Goal: Information Seeking & Learning: Learn about a topic

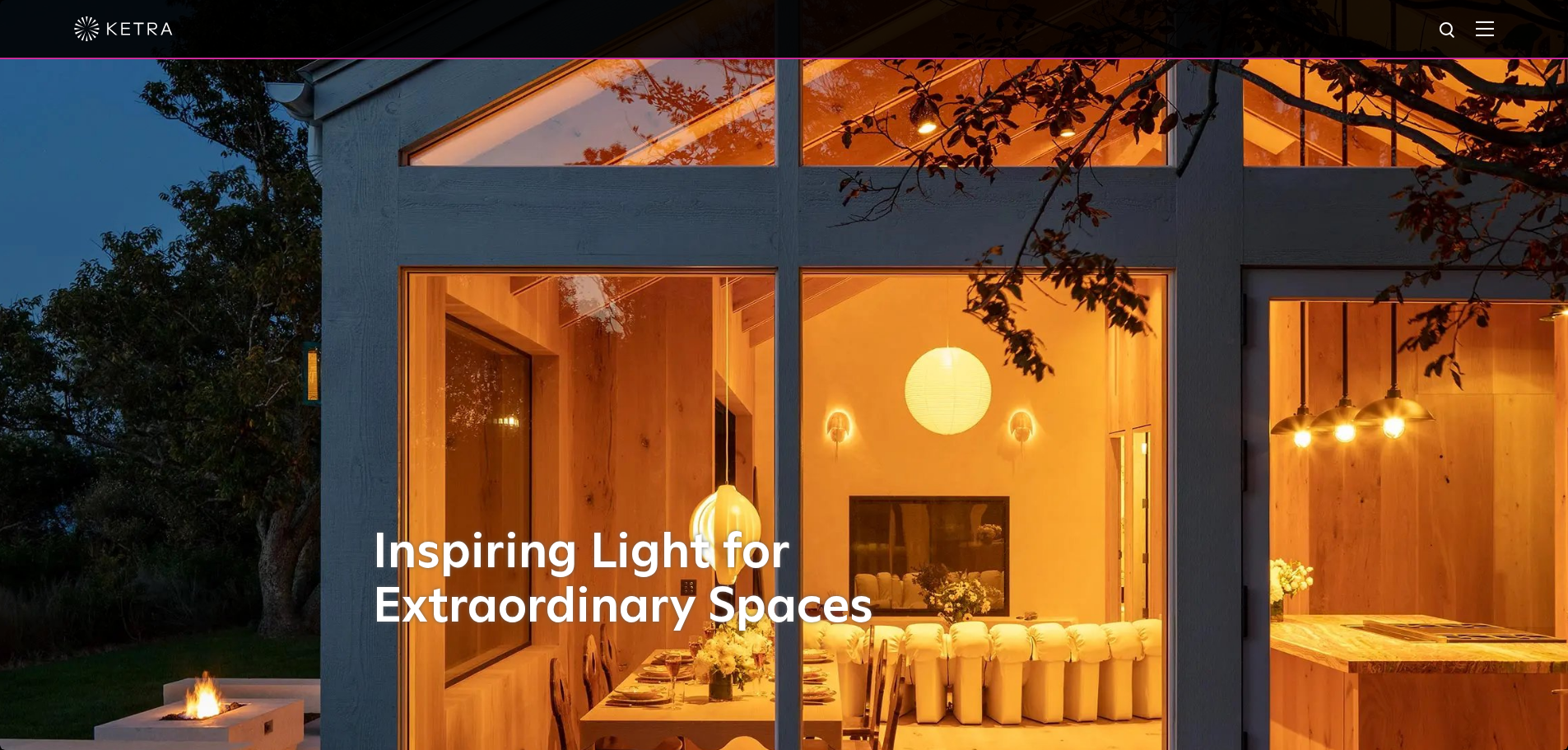
click at [1494, 27] on img at bounding box center [1485, 29] width 18 height 16
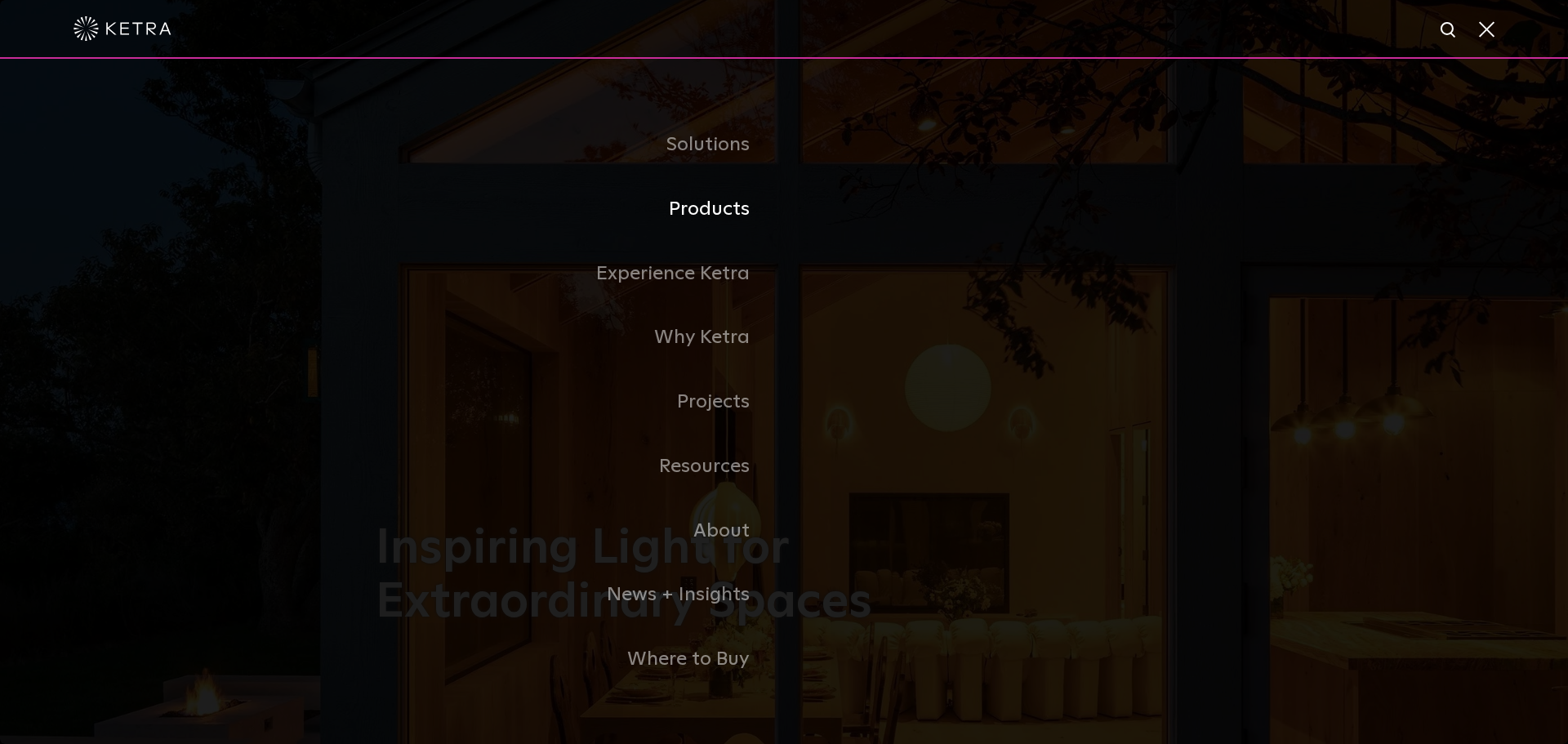
drag, startPoint x: 748, startPoint y: 211, endPoint x: 760, endPoint y: 211, distance: 12.0
click at [748, 211] on link "Products" at bounding box center [579, 209] width 408 height 65
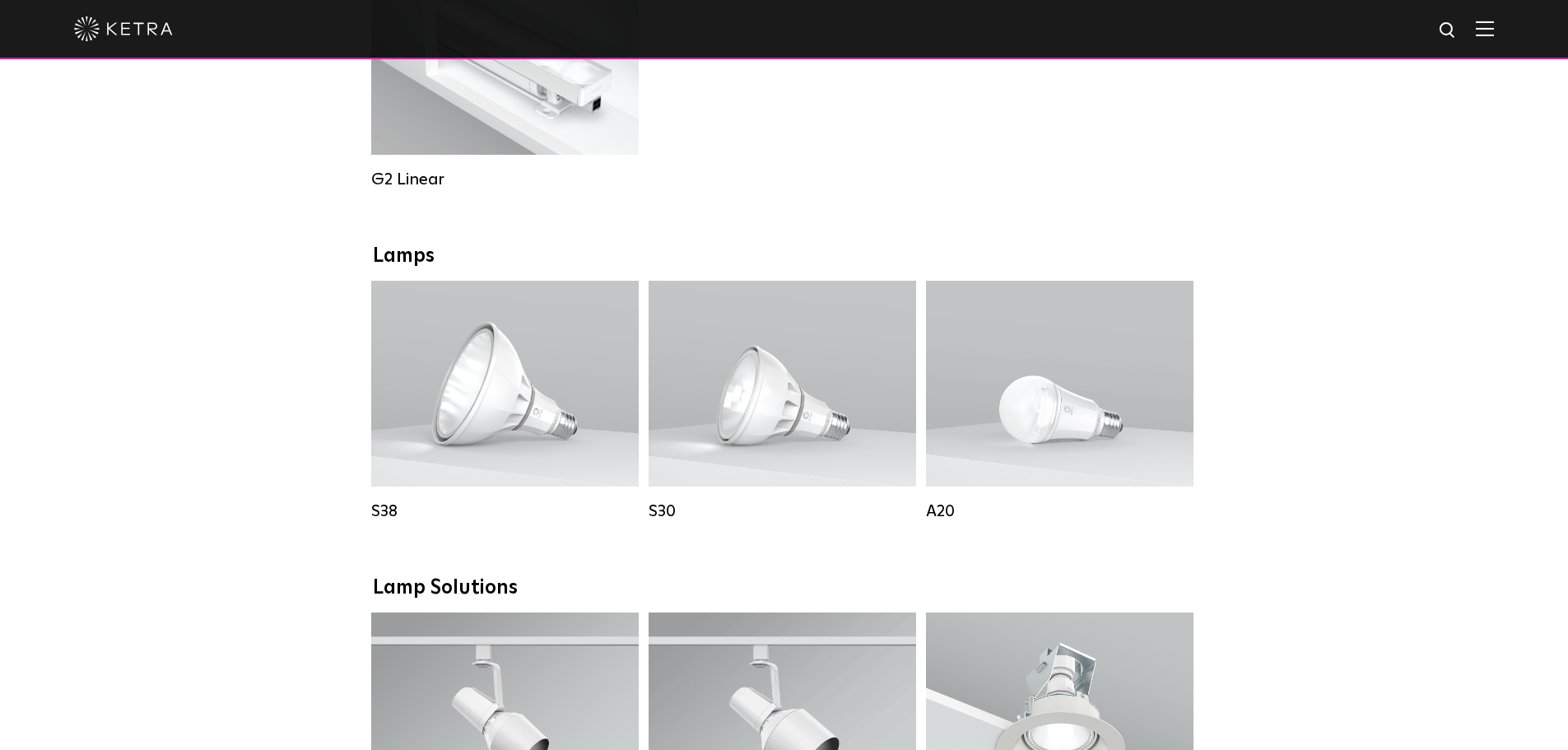
scroll to position [1317, 0]
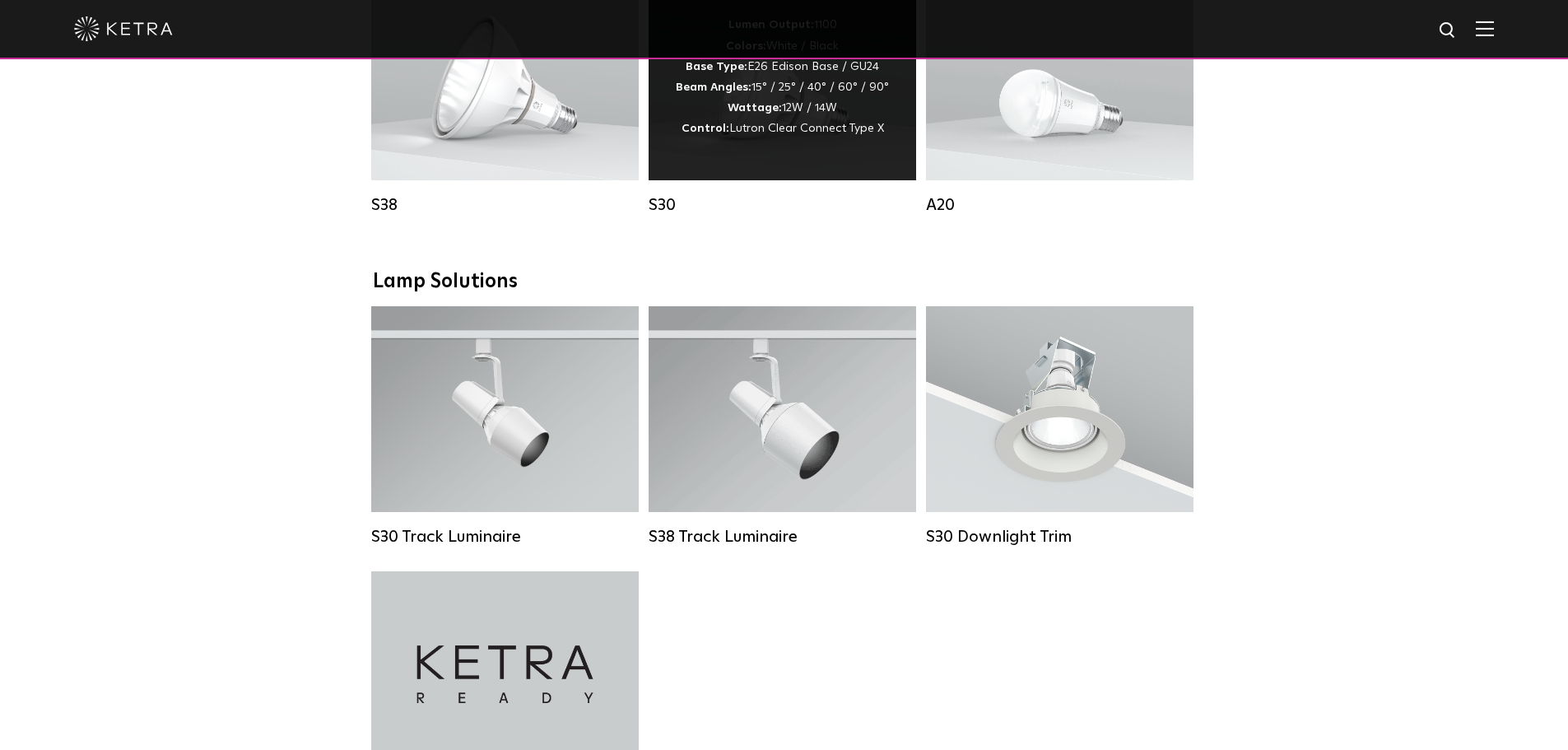
click at [873, 181] on div "Lumen Output: 1100 Colors: White / Black Base Type: E26 Edison Base / GU24 Beam…" at bounding box center [782, 78] width 268 height 206
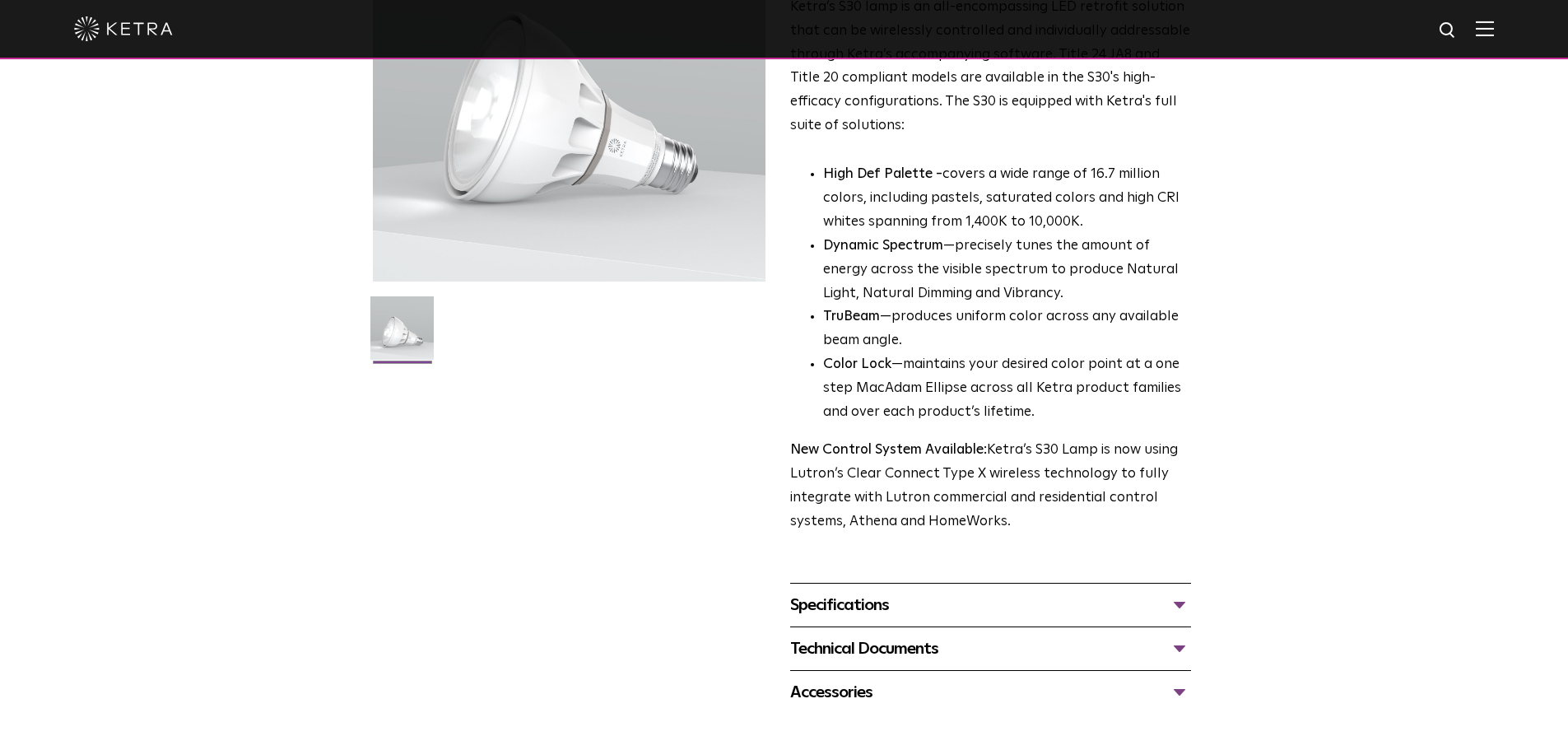
scroll to position [658, 0]
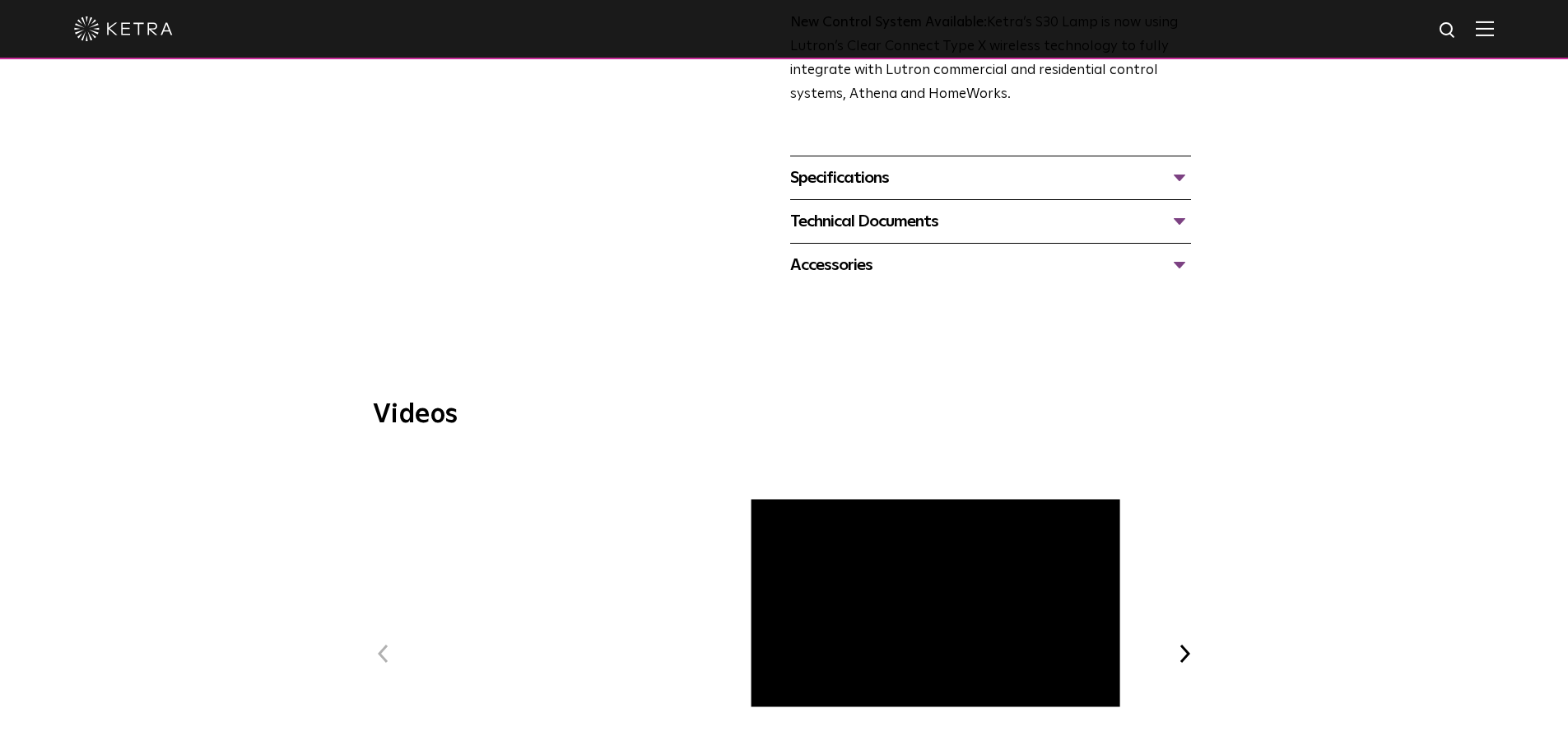
click at [1162, 178] on div "Specifications" at bounding box center [991, 178] width 401 height 26
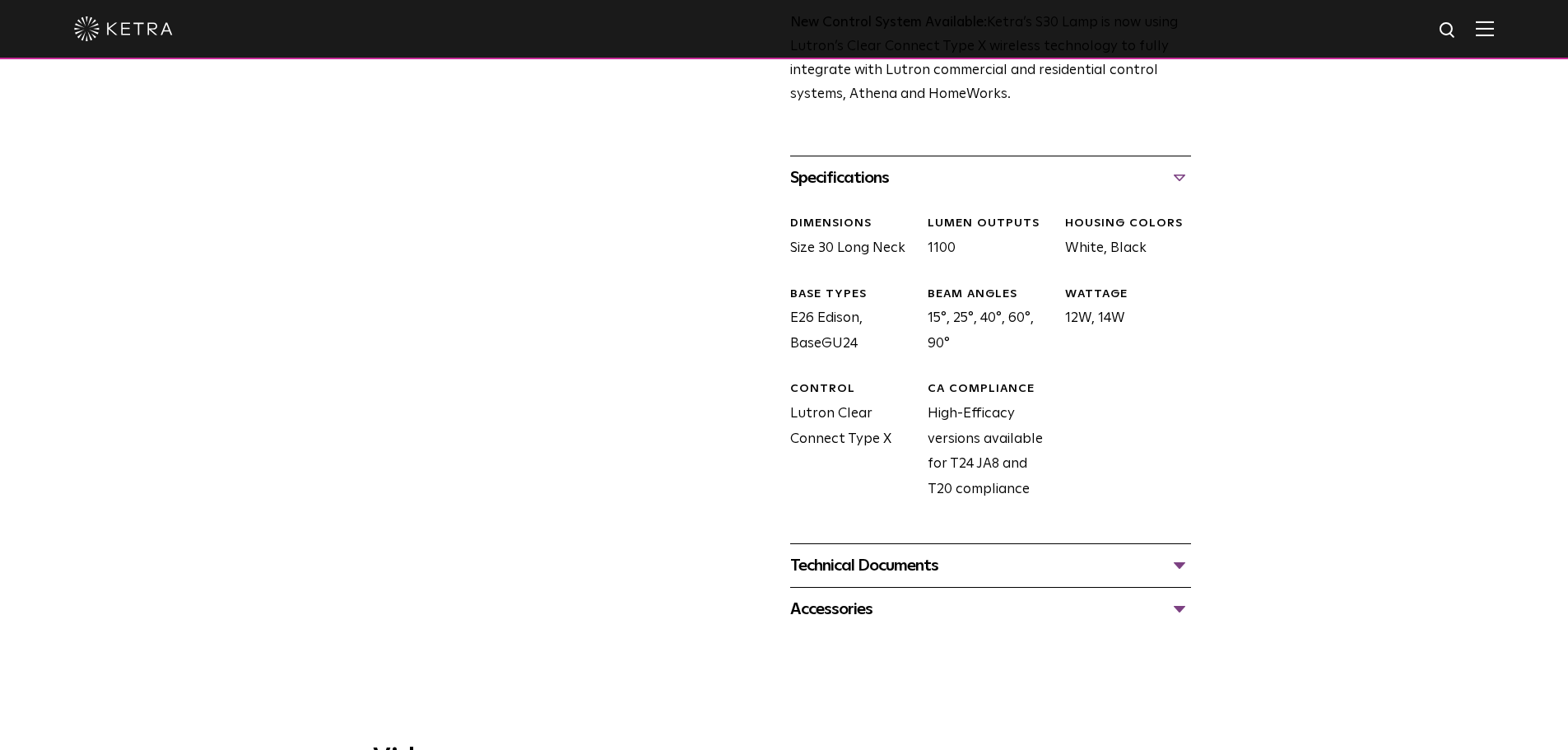
click at [1150, 556] on div "Technical Documents" at bounding box center [991, 565] width 401 height 26
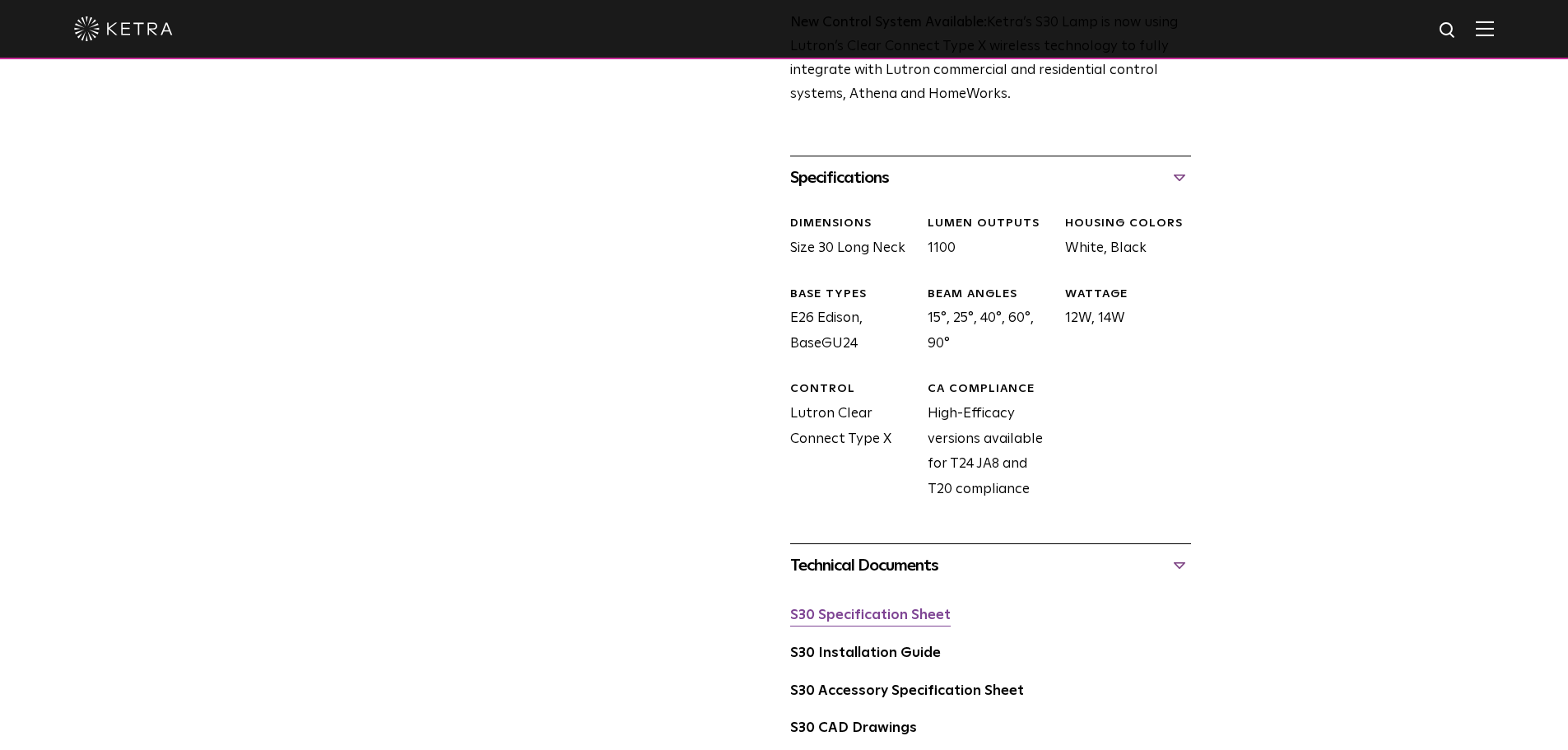
click at [932, 620] on link "S30 Specification Sheet" at bounding box center [870, 616] width 160 height 14
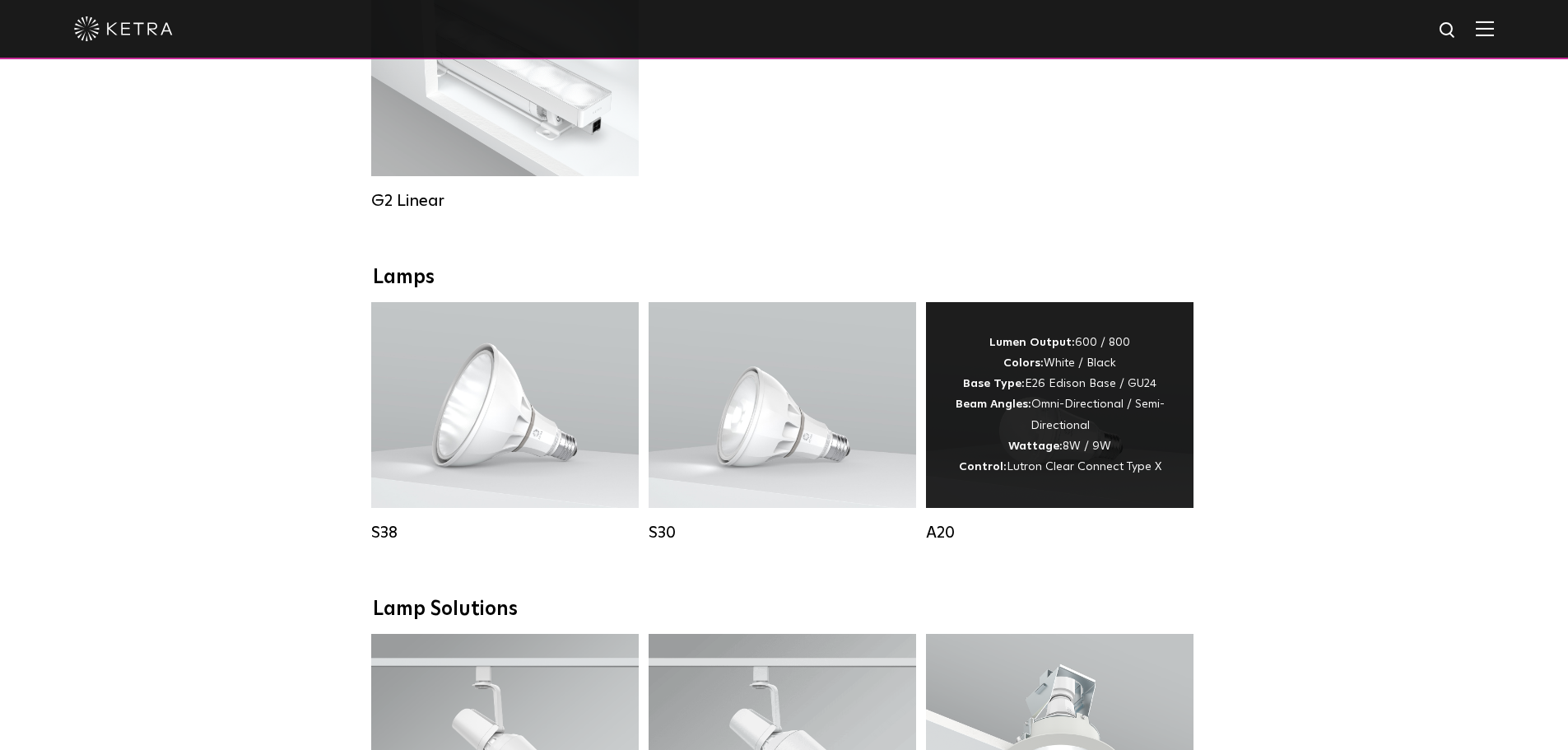
scroll to position [988, 0]
click at [1050, 419] on div "Lumen Output: 600 / 800 Colors: White / Black Base Type: E26 Edison Base / GU24…" at bounding box center [1060, 406] width 218 height 145
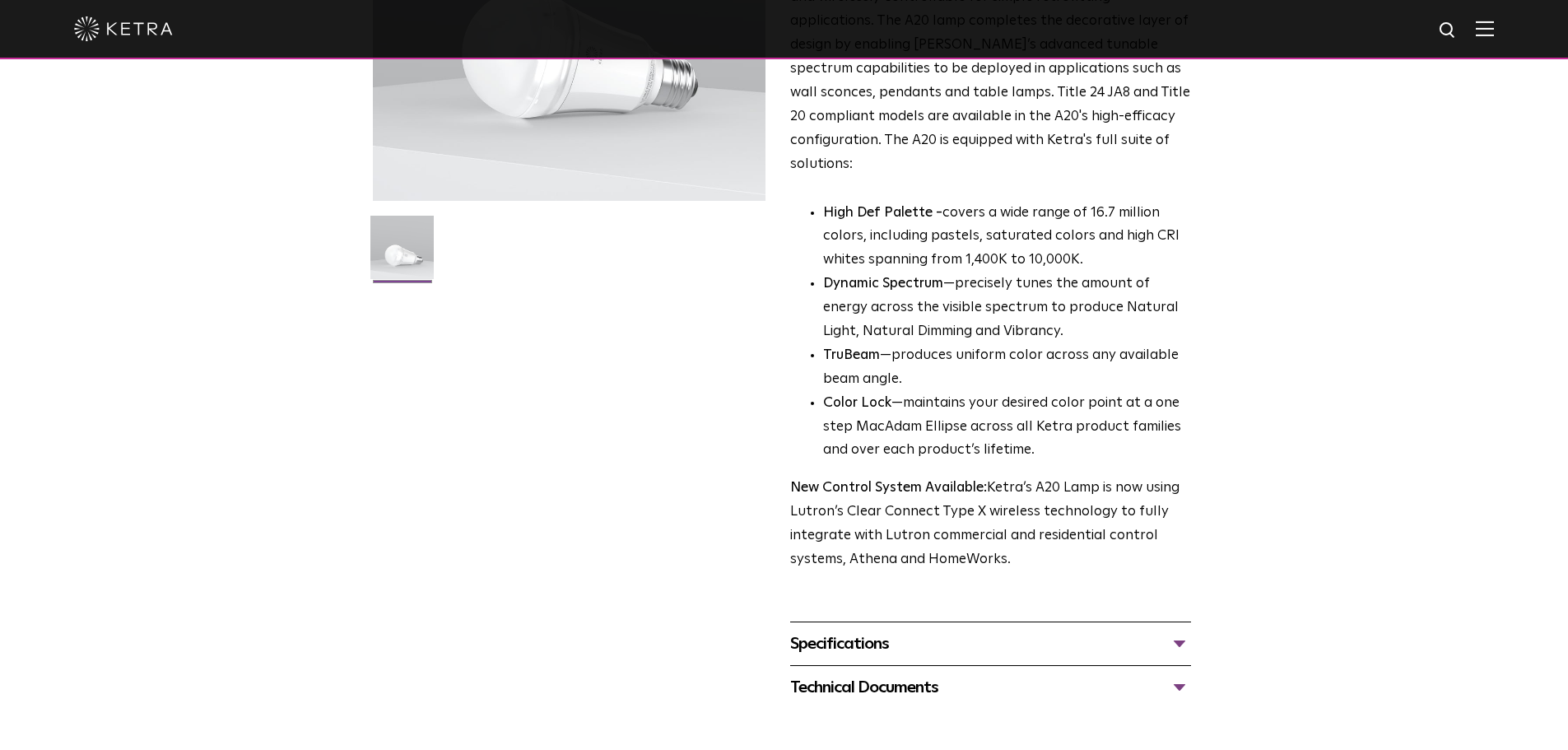
scroll to position [658, 0]
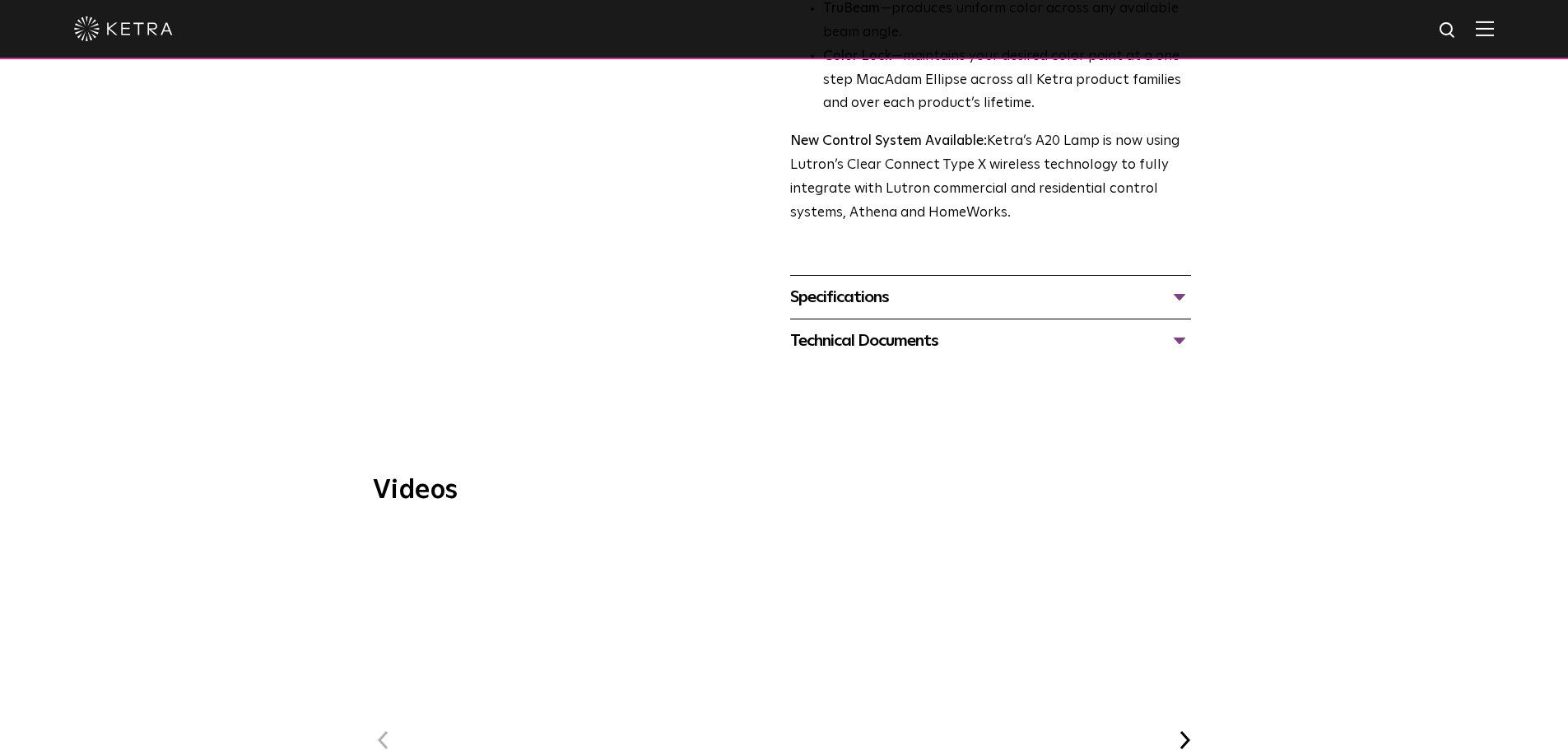
click at [1172, 328] on div "Technical Documents" at bounding box center [991, 341] width 401 height 26
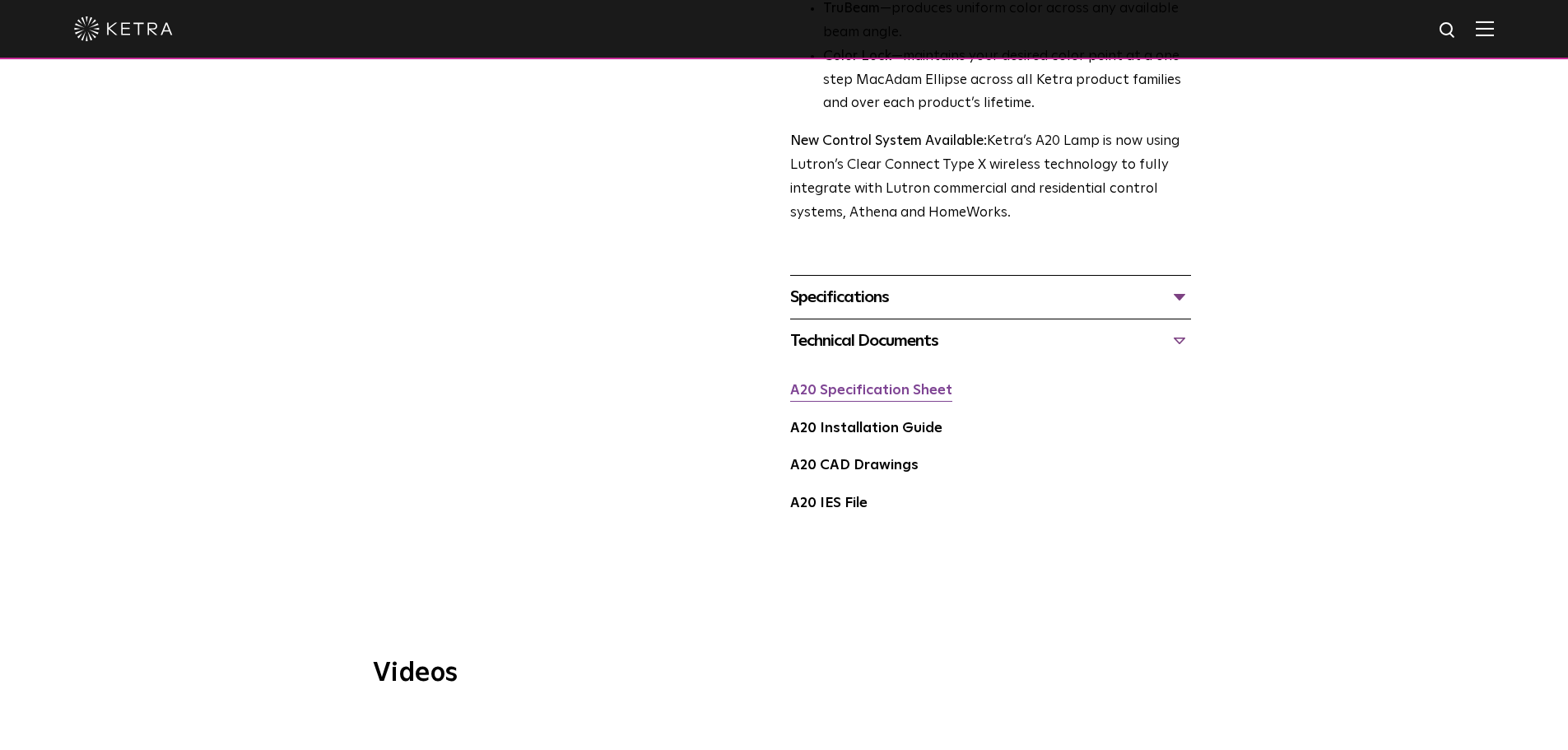
click at [927, 384] on link "A20 Specification Sheet" at bounding box center [871, 391] width 162 height 14
